Goal: Information Seeking & Learning: Learn about a topic

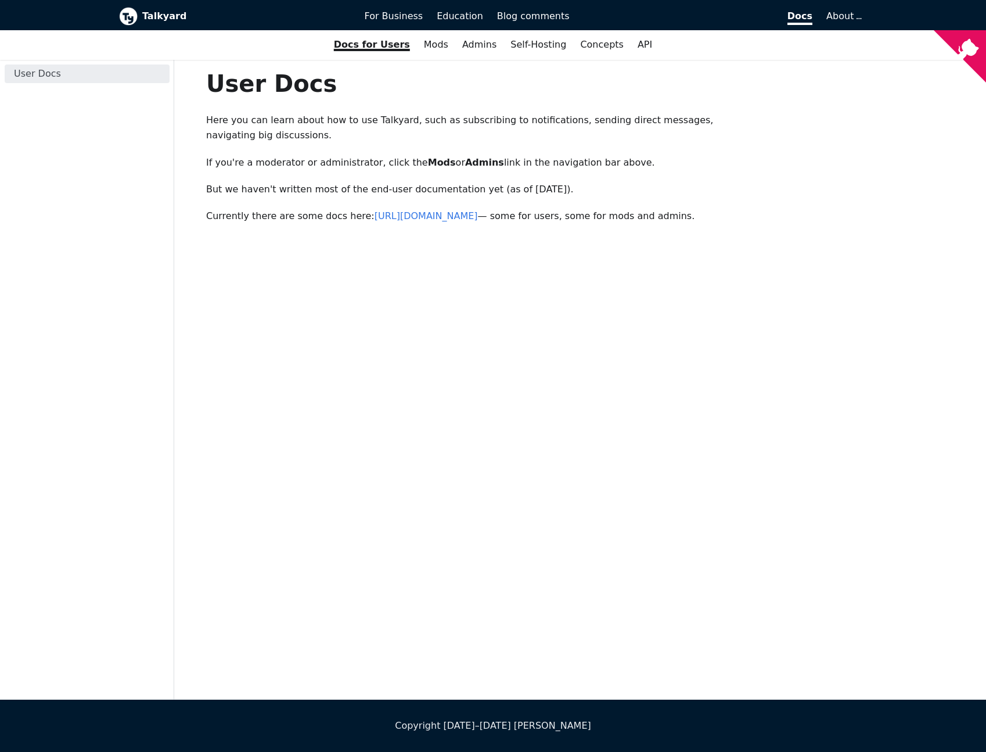
click at [462, 142] on p "Here you can learn about how to use Talkyard, such as subscribing to notificati…" at bounding box center [484, 128] width 557 height 31
click at [466, 52] on link "Admins" at bounding box center [479, 45] width 48 height 20
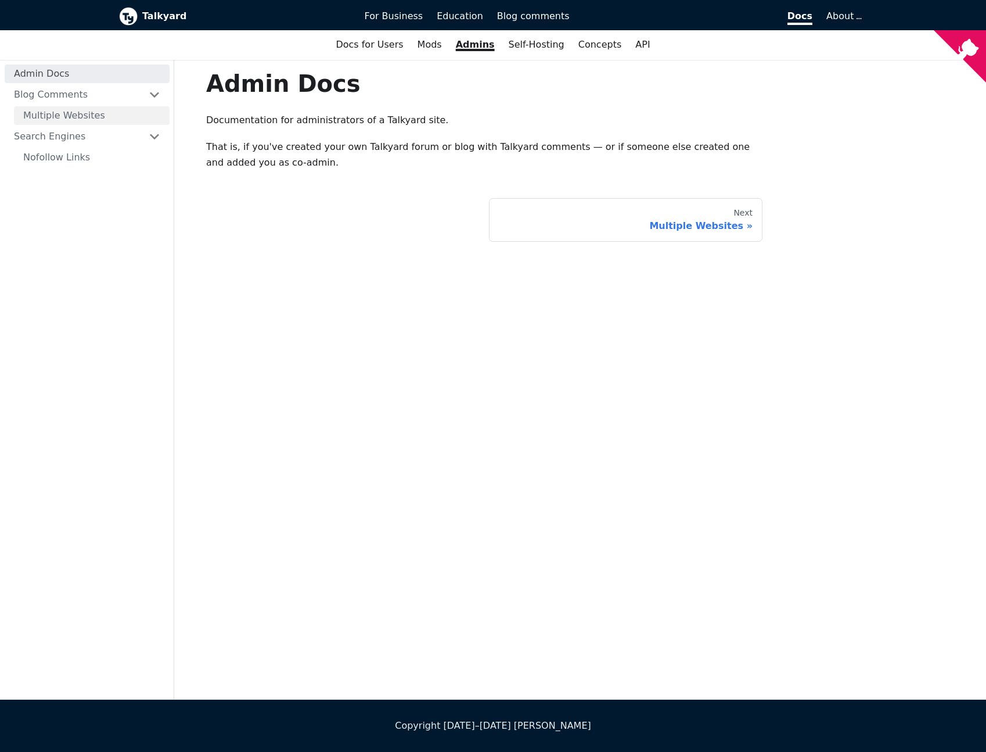
click at [130, 111] on link "Multiple Websites" at bounding box center [92, 115] width 156 height 19
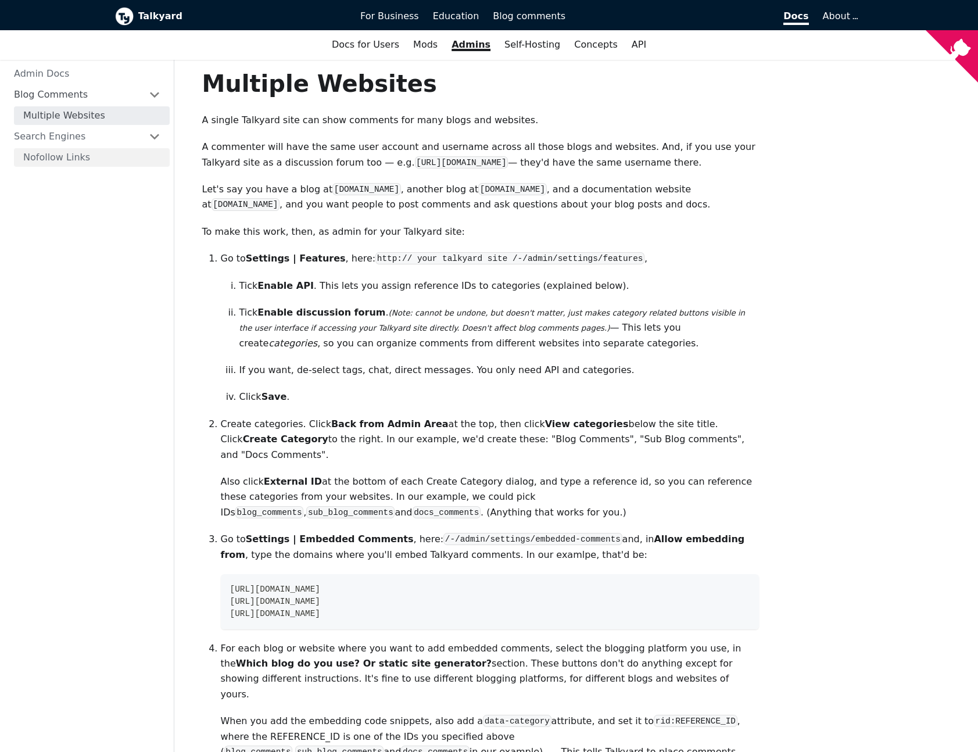
click at [120, 156] on link "Nofollow Links" at bounding box center [92, 157] width 156 height 19
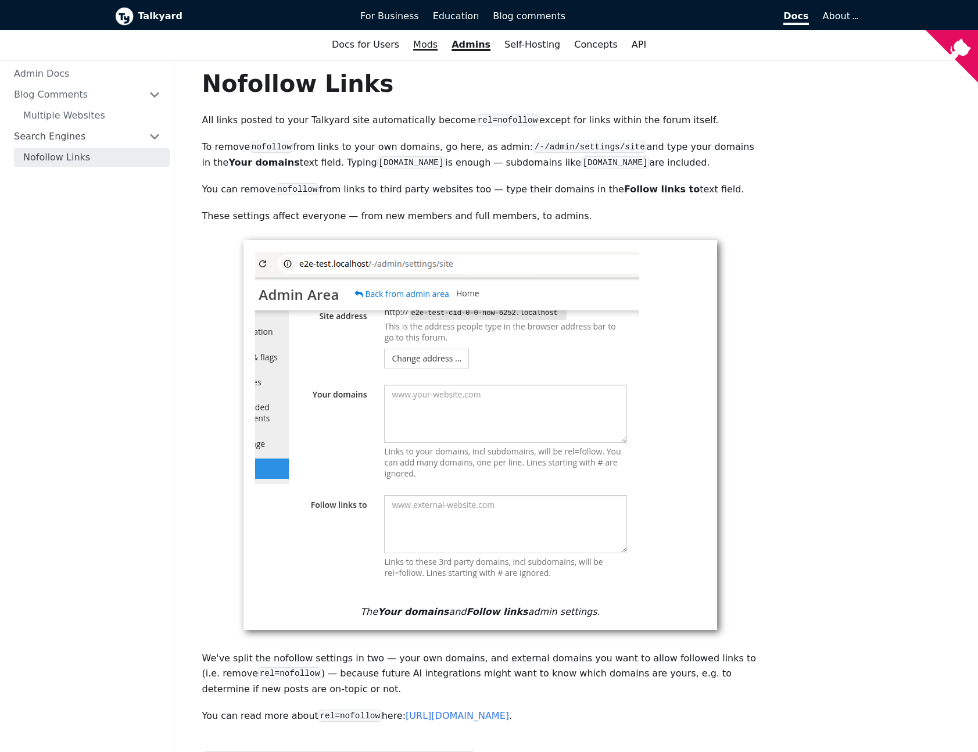
click at [436, 42] on link "Mods" at bounding box center [425, 45] width 38 height 20
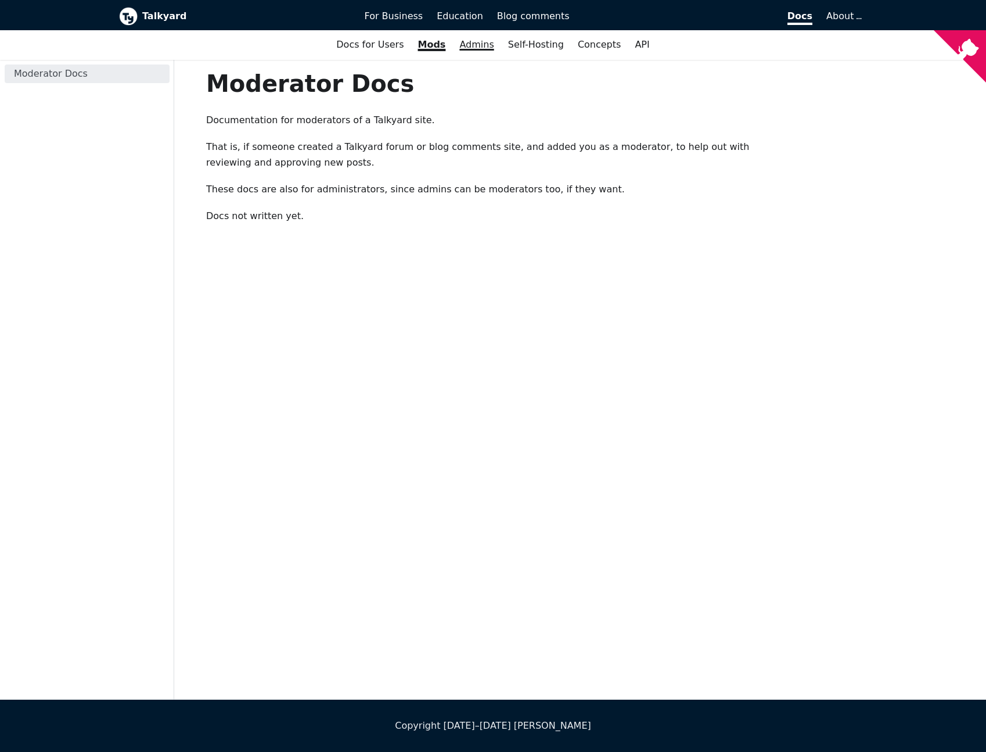
click at [476, 45] on link "Admins" at bounding box center [477, 45] width 48 height 20
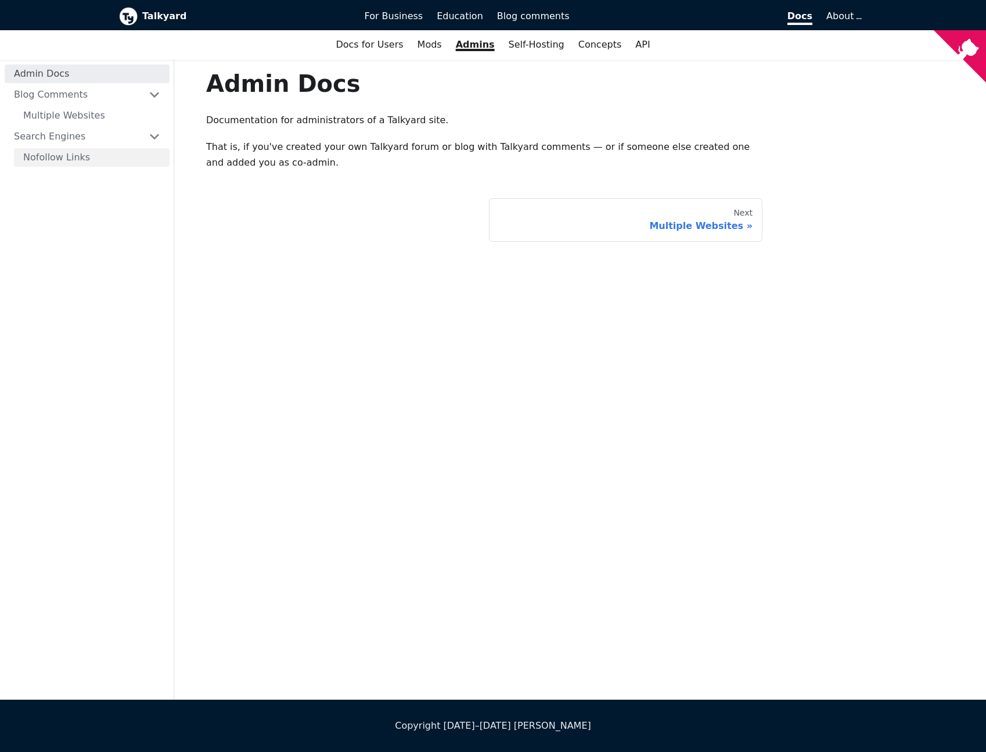
click at [95, 149] on link "Nofollow Links" at bounding box center [92, 157] width 156 height 19
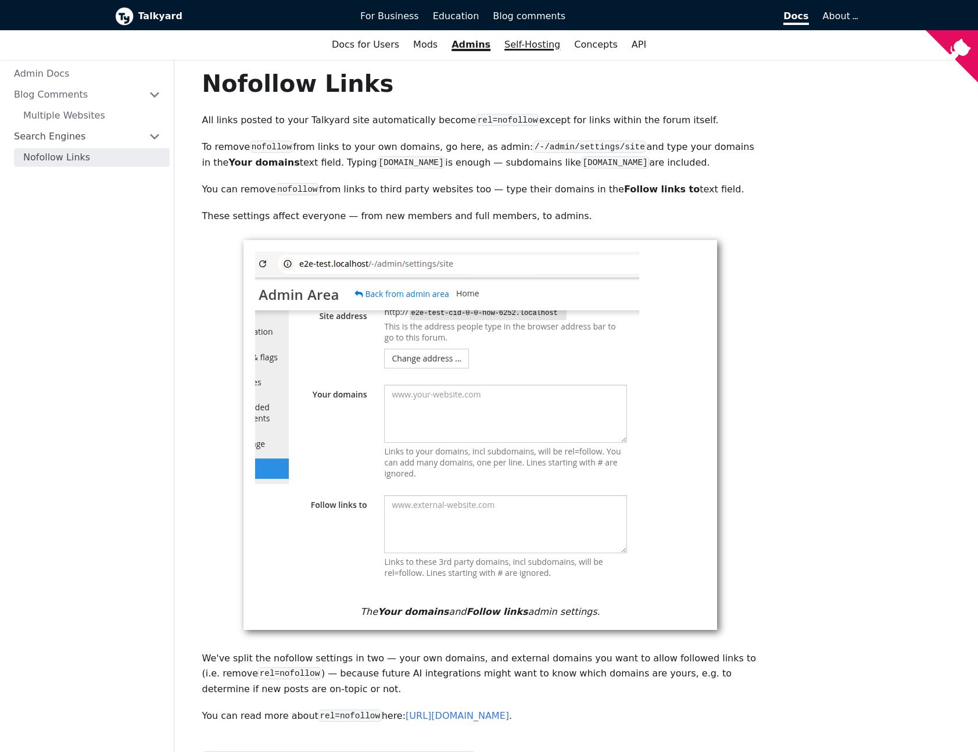
click at [539, 49] on link "Self-Hosting" at bounding box center [532, 45] width 70 height 20
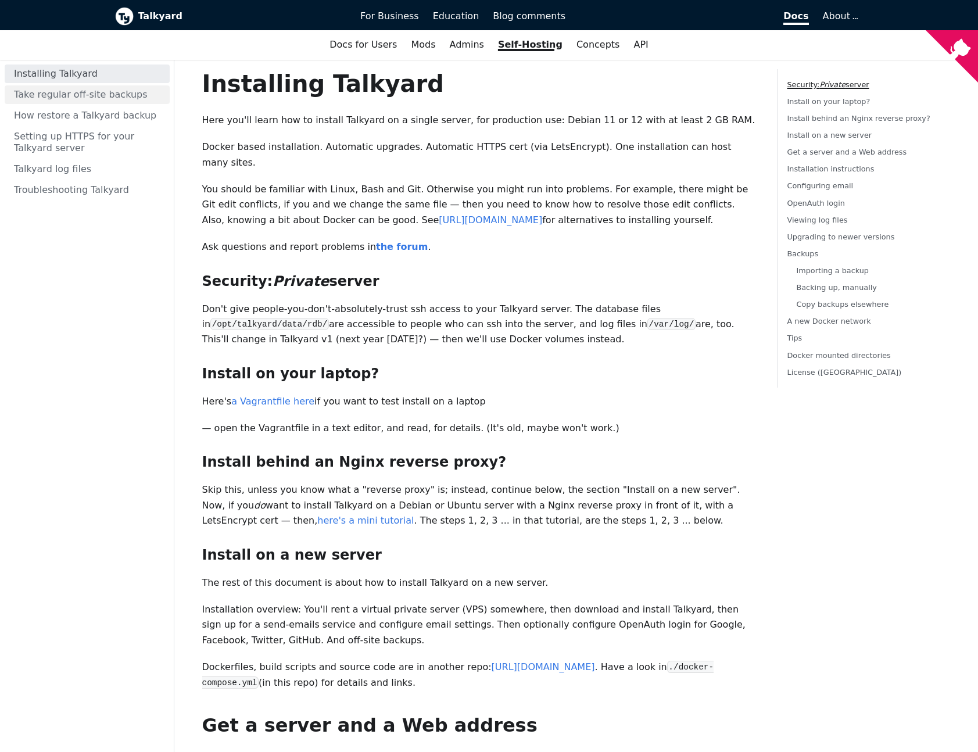
click at [127, 96] on link "Take regular off-site backups" at bounding box center [87, 94] width 165 height 19
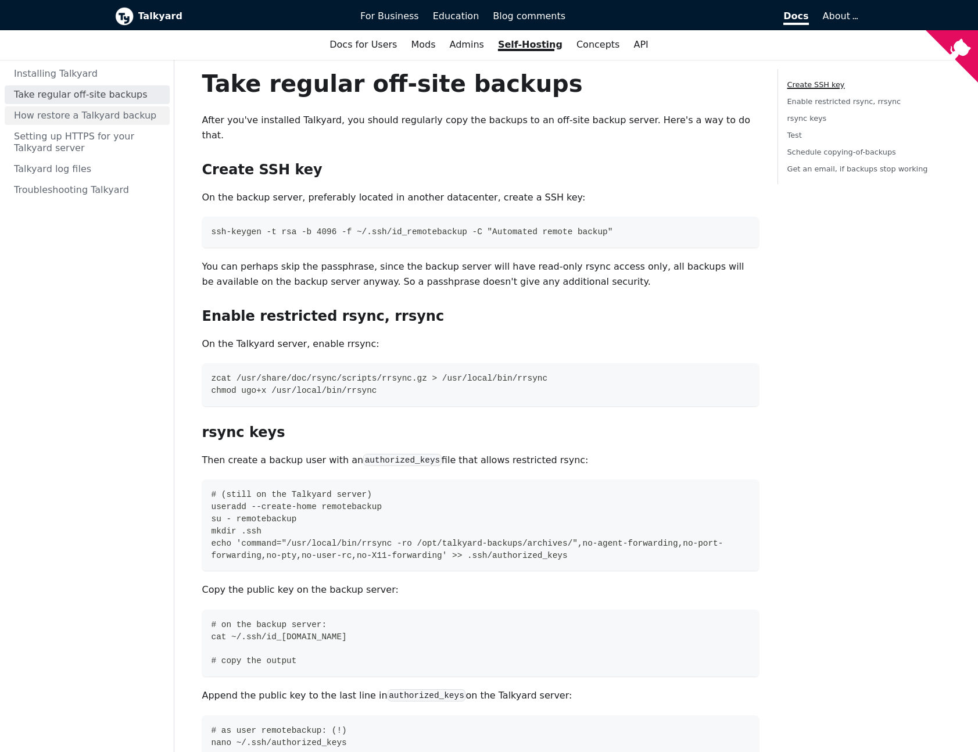
click at [123, 112] on link "How restore a Talkyard backup" at bounding box center [87, 115] width 165 height 19
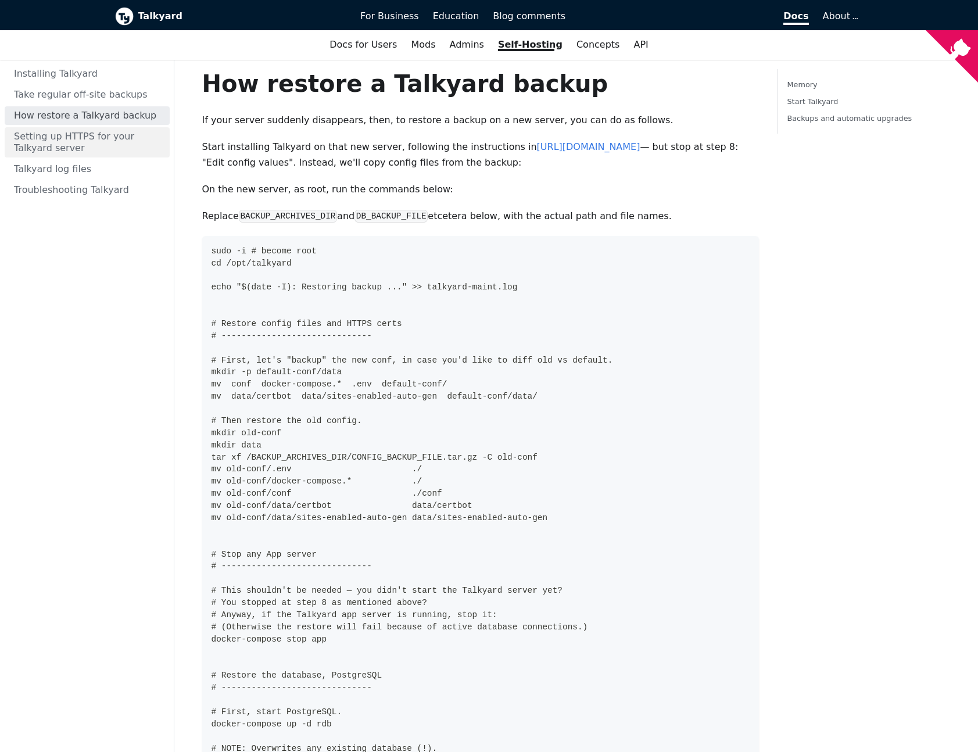
click at [118, 132] on link "Setting up HTTPS for your Talkyard server" at bounding box center [87, 142] width 165 height 30
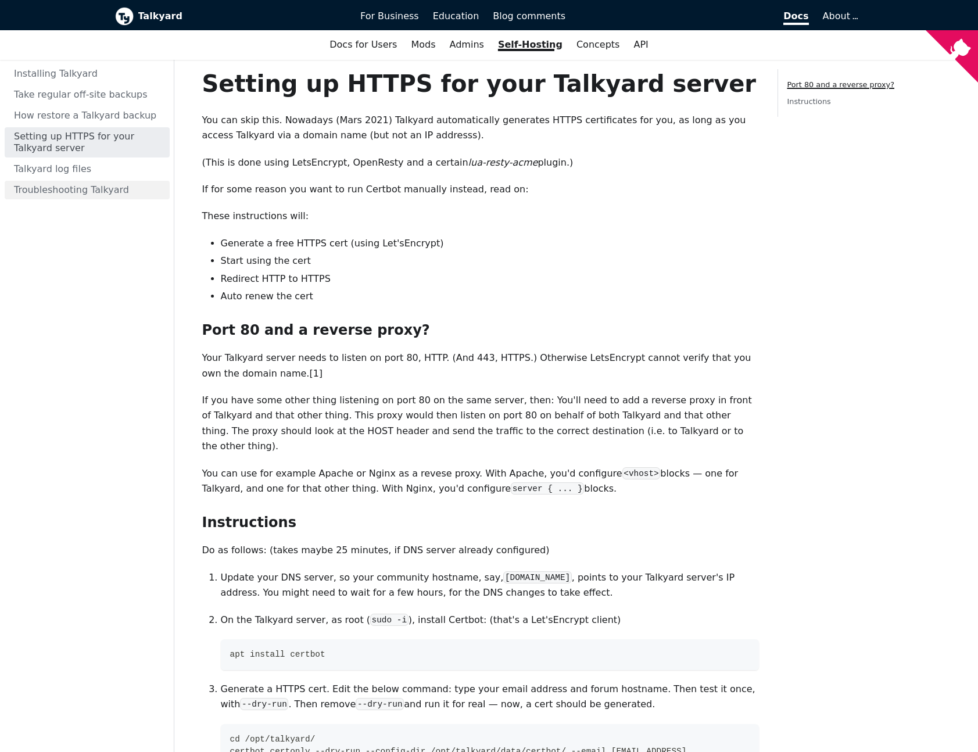
click at [103, 182] on link "Troubleshooting Talkyard" at bounding box center [87, 190] width 165 height 19
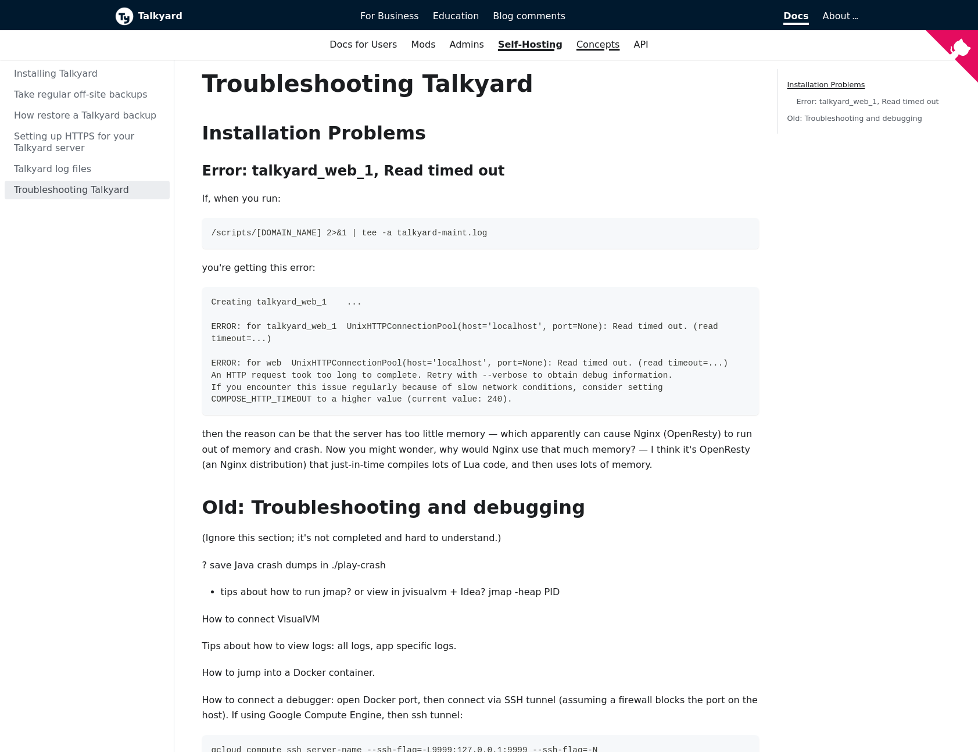
click at [575, 46] on link "Concepts" at bounding box center [598, 45] width 58 height 20
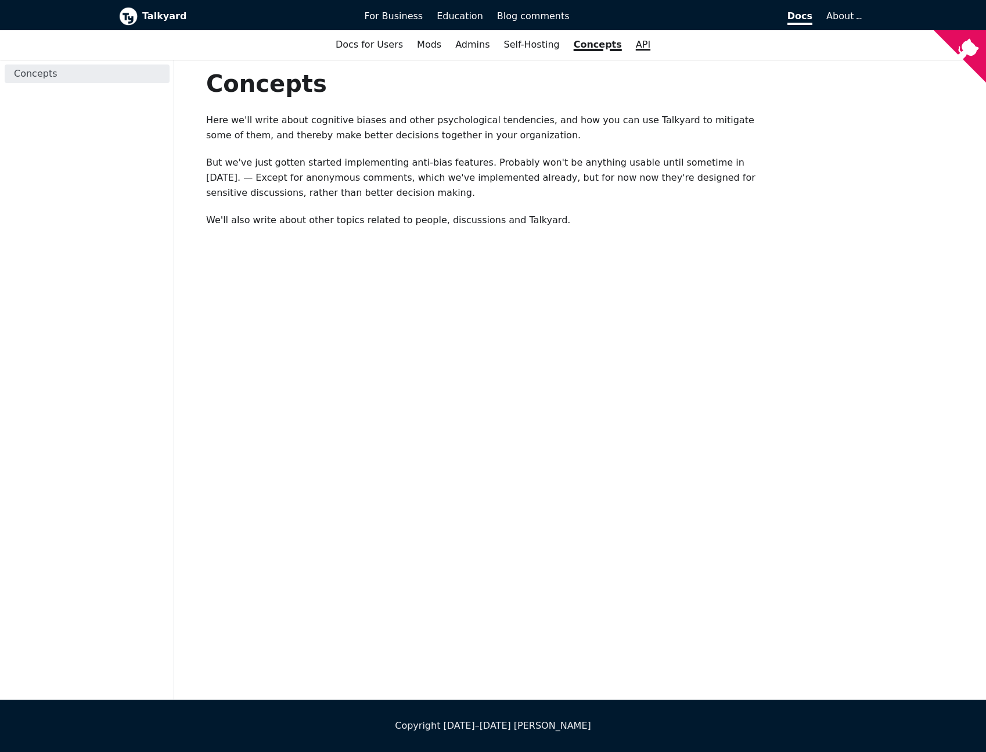
click at [633, 45] on link "API" at bounding box center [643, 45] width 28 height 20
